Goal: Check status: Check status

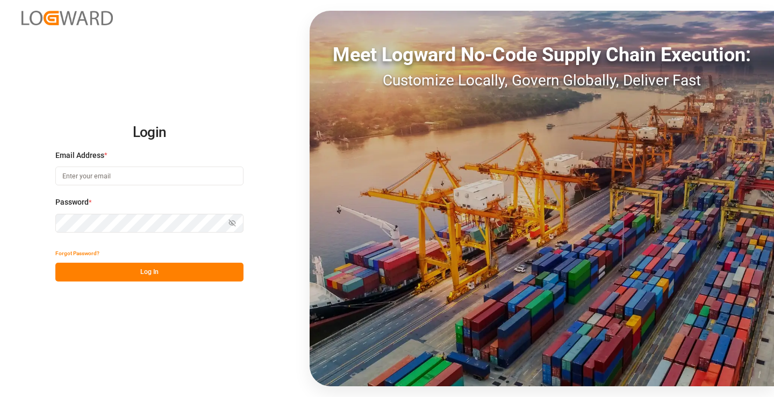
type input "[PERSON_NAME][EMAIL_ADDRESS][DOMAIN_NAME]"
click at [169, 270] on button "Log In" at bounding box center [149, 272] width 188 height 19
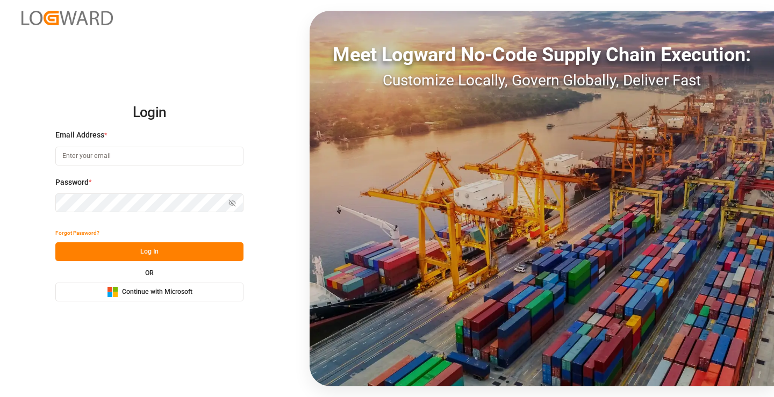
type input "[PERSON_NAME][EMAIL_ADDRESS][DOMAIN_NAME]"
click at [217, 253] on button "Log In" at bounding box center [149, 251] width 188 height 19
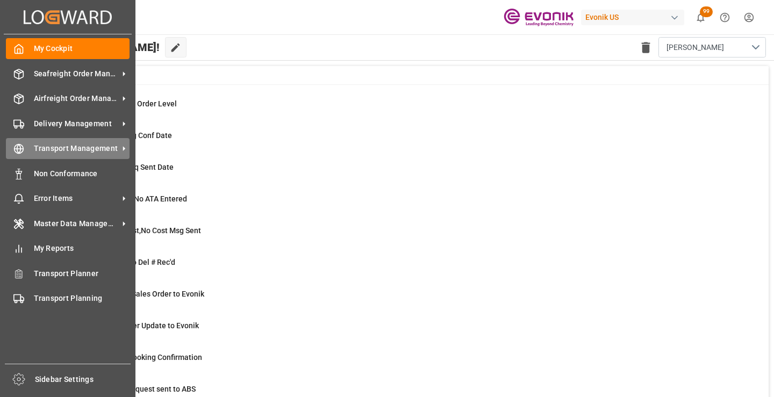
click at [45, 152] on span "Transport Management" at bounding box center [76, 148] width 85 height 11
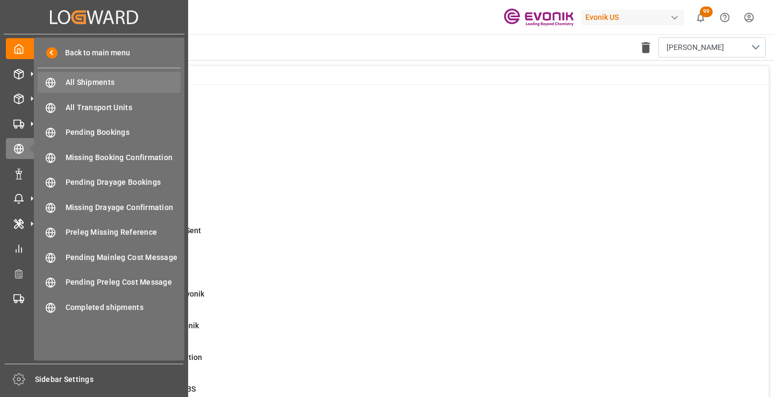
click at [101, 81] on span "All Shipments" at bounding box center [124, 82] width 116 height 11
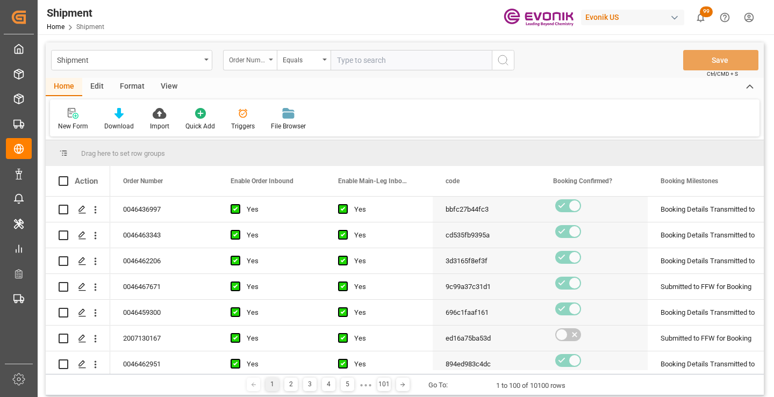
click at [255, 59] on div "Order Number" at bounding box center [247, 59] width 37 height 12
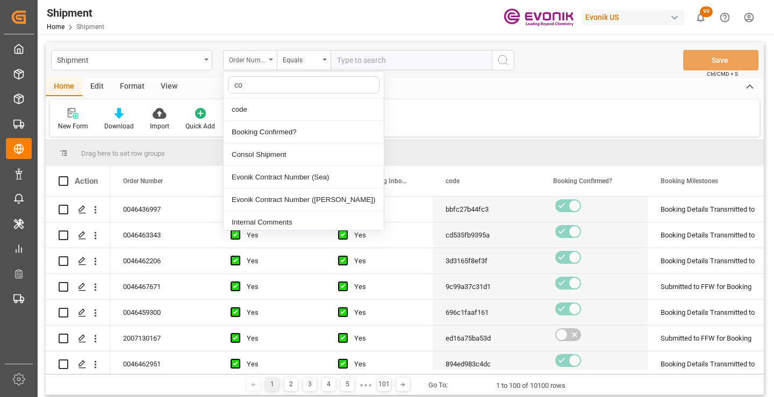
type input "cod"
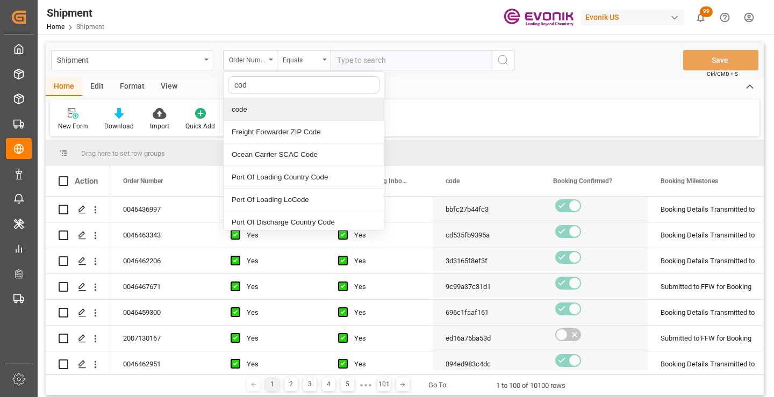
click at [266, 109] on div "code" at bounding box center [304, 109] width 160 height 23
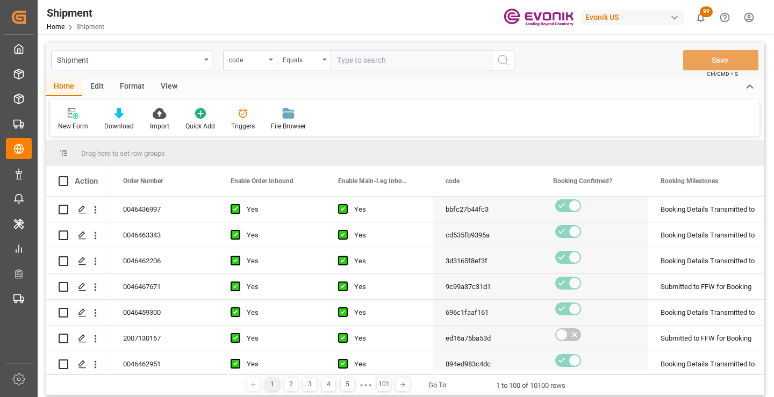
click at [366, 58] on input "text" at bounding box center [410, 60] width 161 height 20
paste input "104cea1b4e9f"
type input "104cea1b4e9f"
click at [510, 62] on button "search button" at bounding box center [503, 60] width 23 height 20
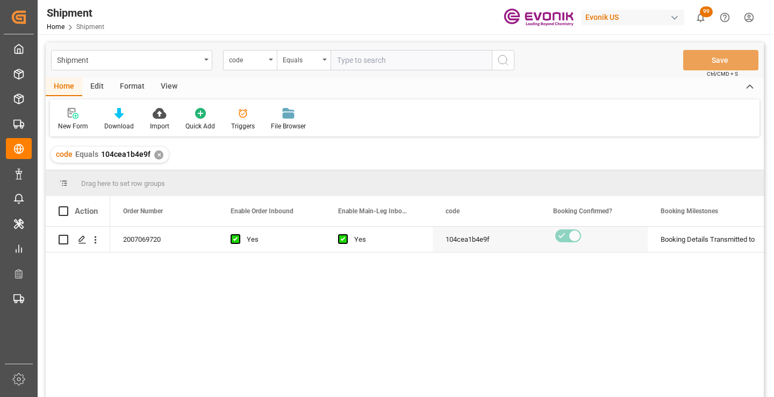
click at [367, 318] on div "2007069720 Yes Yes 104cea1b4e9f Booking Details Transmitted to SAP Active No" at bounding box center [436, 315] width 653 height 177
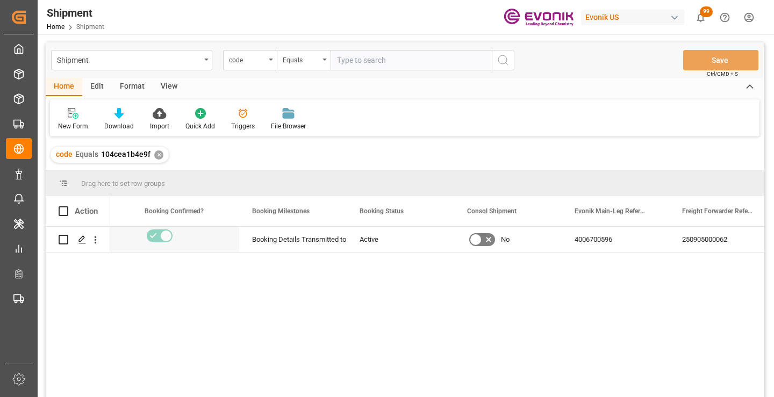
scroll to position [0, 430]
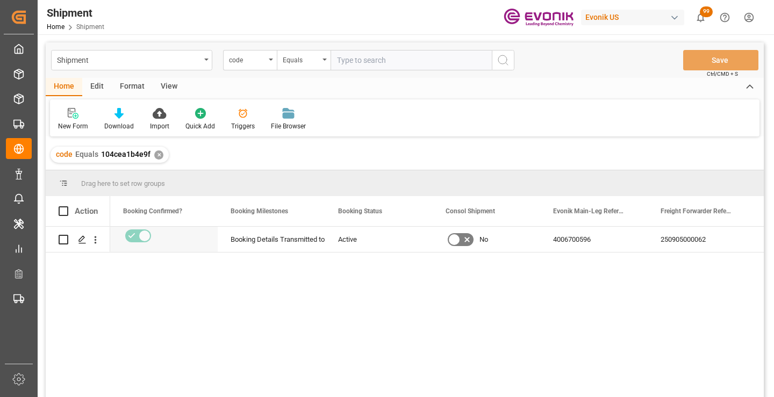
click at [683, 242] on div "250905000062" at bounding box center [700, 239] width 107 height 25
click at [157, 155] on div "✕" at bounding box center [158, 154] width 9 height 9
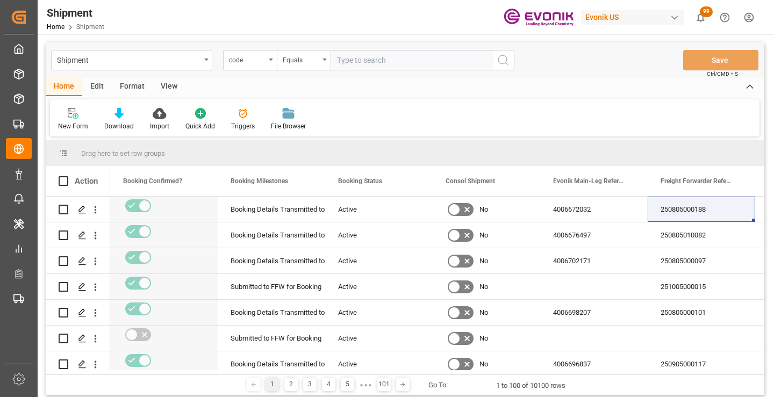
click at [394, 62] on input "text" at bounding box center [410, 60] width 161 height 20
paste input "6155ffc33e3f"
type input "6155ffc33e3f"
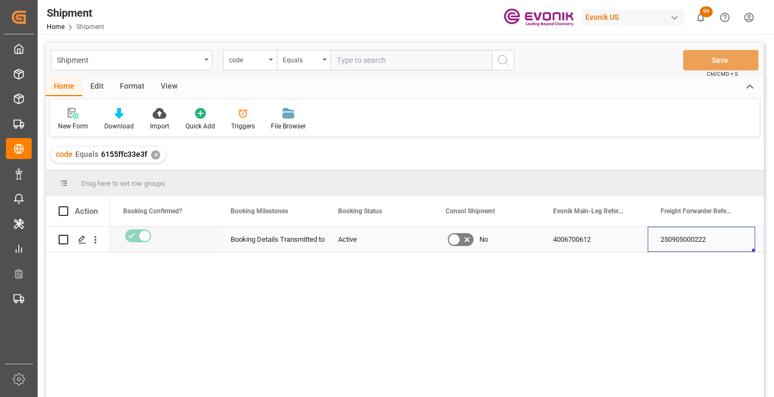
click at [672, 241] on div "250905000222" at bounding box center [700, 239] width 107 height 25
click at [155, 156] on div "✕" at bounding box center [155, 154] width 9 height 9
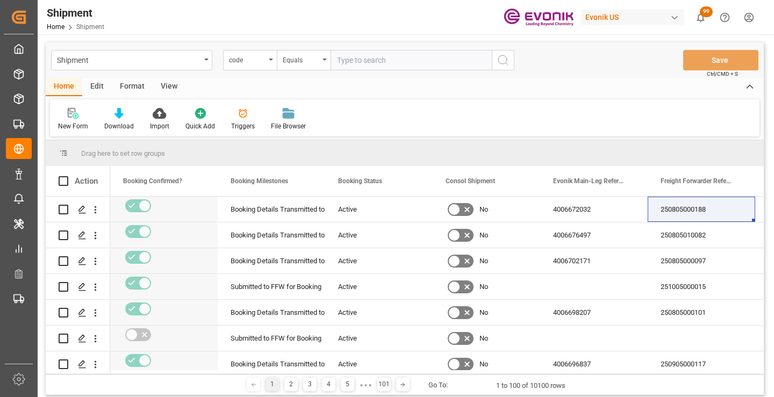
click at [391, 62] on input "text" at bounding box center [410, 60] width 161 height 20
paste input "b70f4d04bfb0"
type input "b70f4d04bfb0"
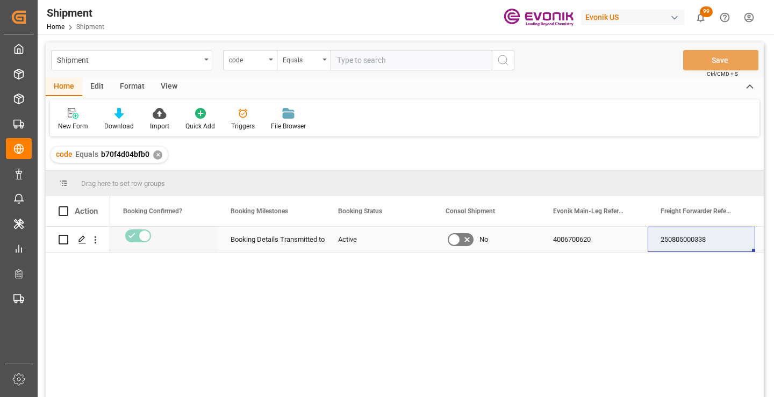
click at [682, 243] on div "250805000338" at bounding box center [700, 239] width 107 height 25
click at [156, 153] on div "✕" at bounding box center [157, 154] width 9 height 9
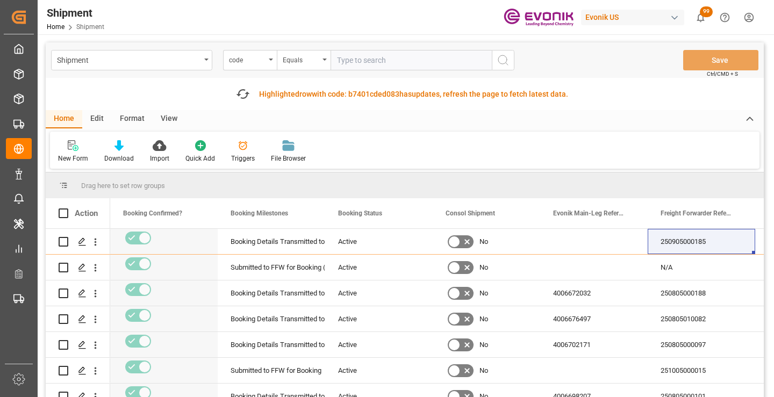
click at [400, 59] on input "text" at bounding box center [410, 60] width 161 height 20
paste input "91dc7a7b89d3"
type input "91dc7a7b89d3"
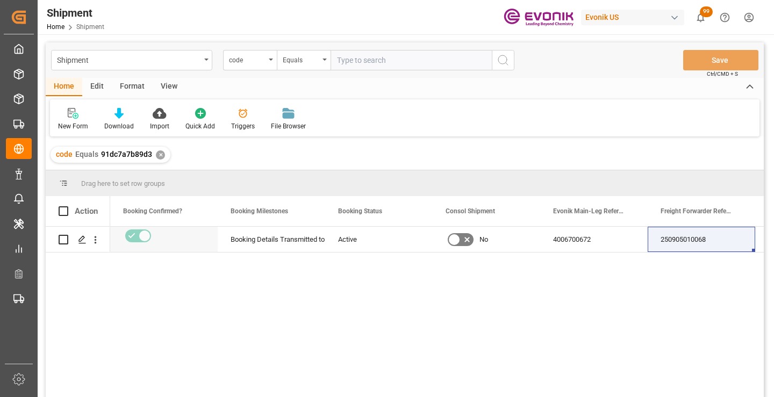
click at [684, 247] on div "250905010068" at bounding box center [700, 239] width 107 height 25
click at [157, 156] on div "✕" at bounding box center [160, 154] width 9 height 9
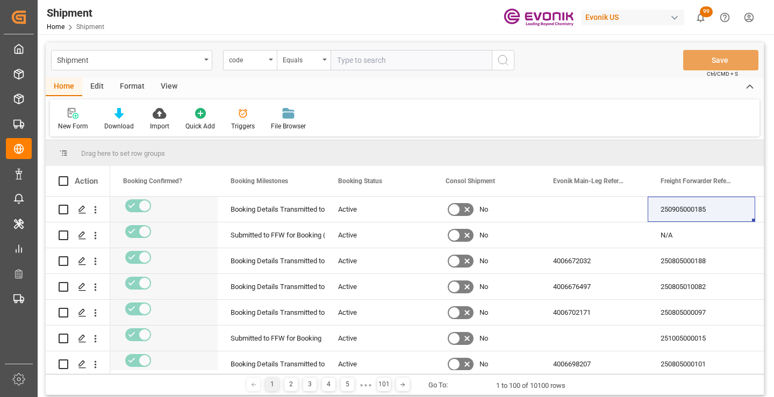
click at [407, 56] on input "text" at bounding box center [410, 60] width 161 height 20
paste input "cb61e37388f7"
type input "cb61e37388f7"
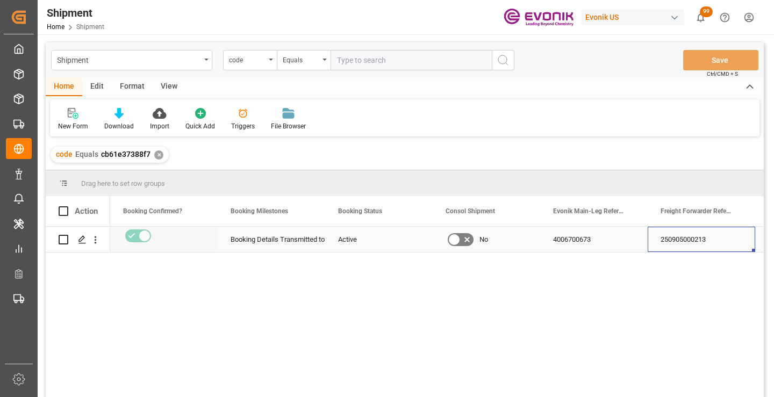
click at [680, 239] on div "250905000213" at bounding box center [700, 239] width 107 height 25
click at [155, 154] on div "✕" at bounding box center [158, 154] width 9 height 9
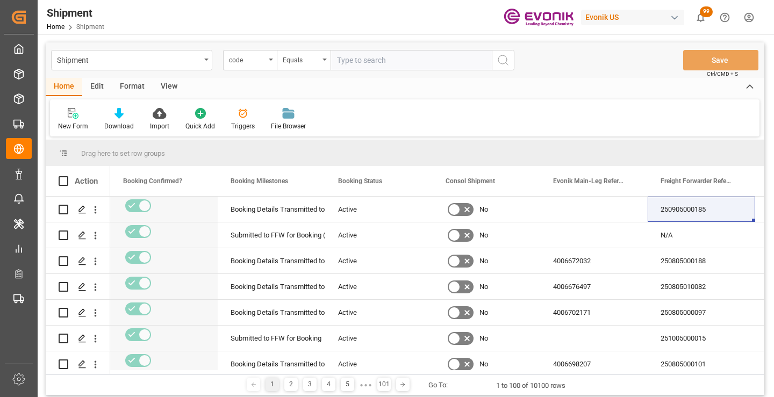
click at [374, 57] on input "text" at bounding box center [410, 60] width 161 height 20
paste input "a1373ddd1449"
type input "a1373ddd1449"
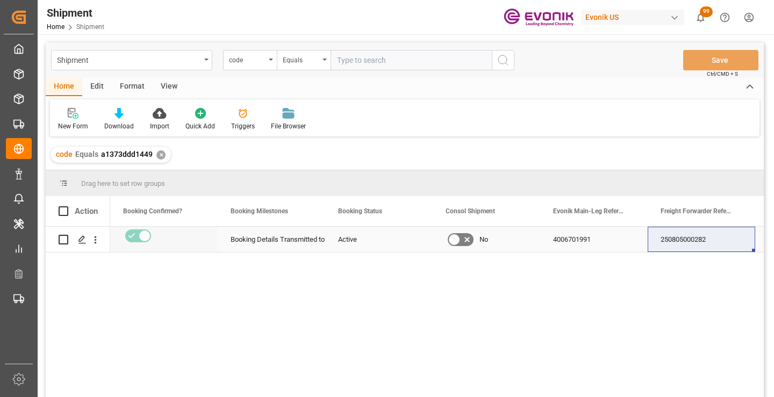
click at [679, 238] on div "250805000282" at bounding box center [700, 239] width 107 height 25
click at [157, 158] on div "✕" at bounding box center [160, 154] width 9 height 9
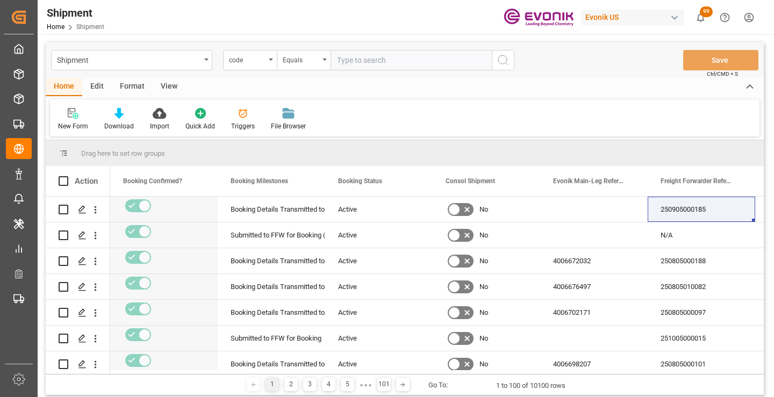
click at [393, 56] on input "text" at bounding box center [410, 60] width 161 height 20
paste input "4a51d282f603"
type input "4a51d282f603"
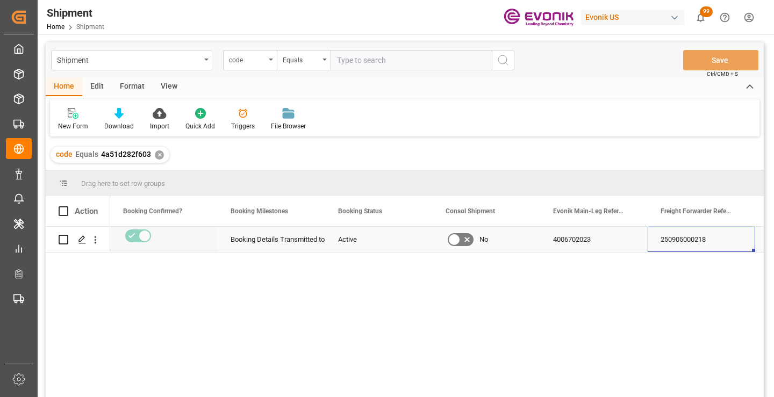
click at [697, 236] on div "250905000218" at bounding box center [700, 239] width 107 height 25
click at [156, 157] on div "✕" at bounding box center [159, 154] width 9 height 9
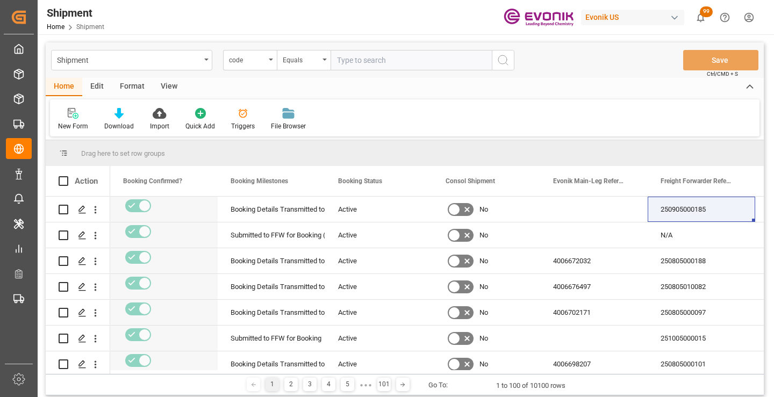
click at [382, 61] on input "text" at bounding box center [410, 60] width 161 height 20
paste input "257a51f260f7"
type input "257a51f260f7"
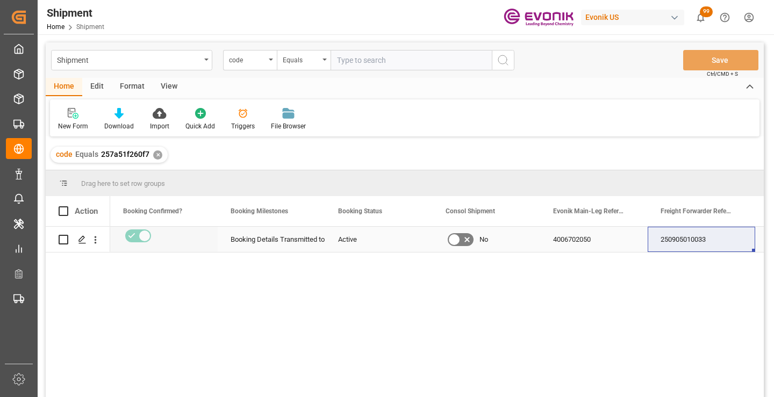
click at [675, 242] on div "250905010033" at bounding box center [700, 239] width 107 height 25
click at [155, 155] on div "✕" at bounding box center [157, 154] width 9 height 9
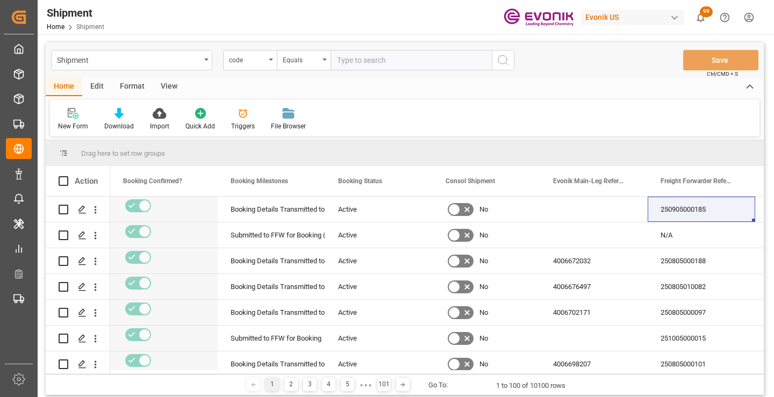
click at [385, 58] on input "text" at bounding box center [410, 60] width 161 height 20
paste input "397d921ad044"
type input "397d921ad044"
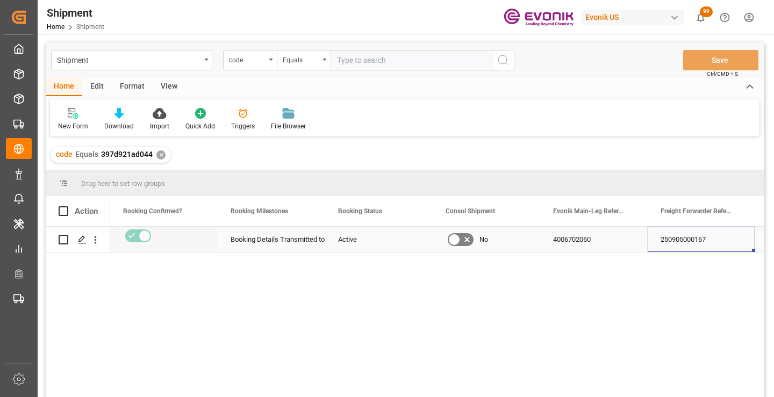
click at [684, 242] on div "250905000167" at bounding box center [700, 239] width 107 height 25
click at [158, 153] on div "✕" at bounding box center [160, 154] width 9 height 9
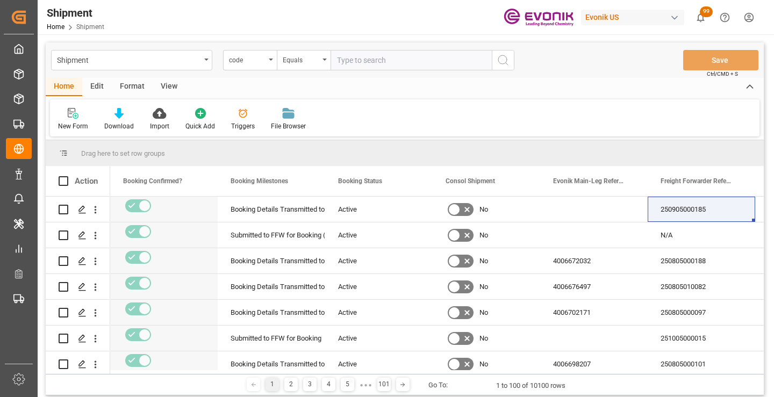
click at [394, 59] on input "text" at bounding box center [410, 60] width 161 height 20
paste input "9bd965836fa8"
type input "9bd965836fa8"
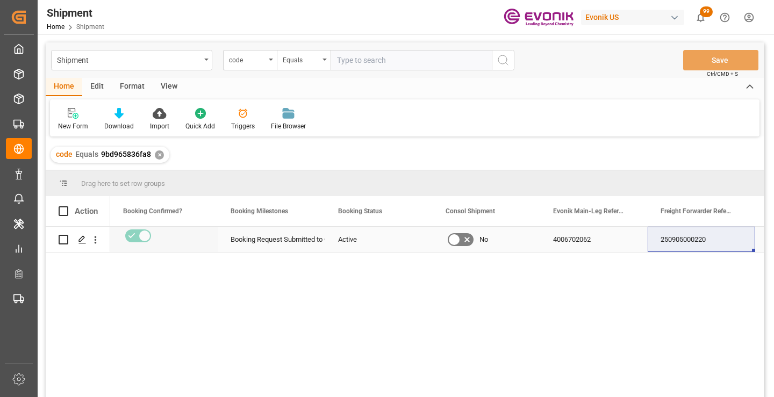
click at [689, 243] on div "250905000220" at bounding box center [700, 239] width 107 height 25
click at [156, 153] on div "✕" at bounding box center [159, 154] width 9 height 9
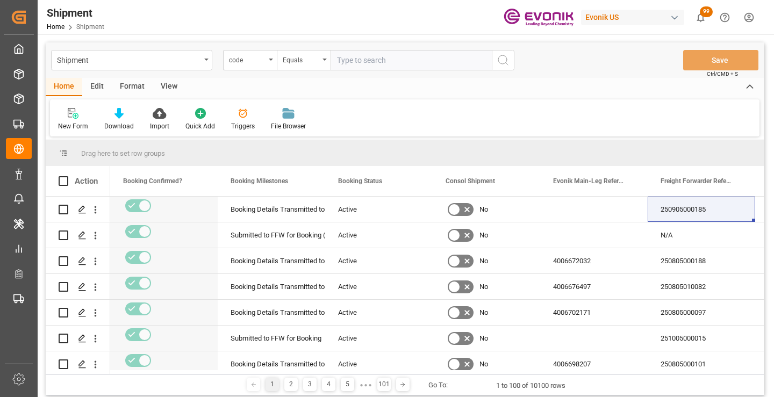
click at [394, 61] on input "text" at bounding box center [410, 60] width 161 height 20
paste input "3d3165f8ef3f"
type input "3d3165f8ef3f"
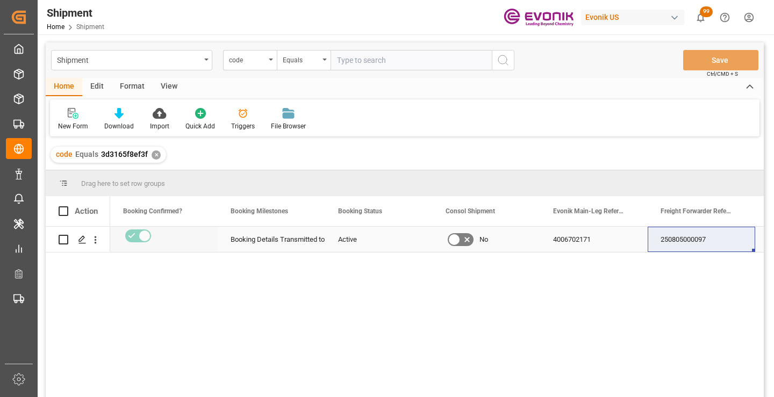
click at [682, 243] on div "250805000097" at bounding box center [700, 239] width 107 height 25
click at [572, 242] on div "4006702171" at bounding box center [593, 239] width 107 height 25
